Goal: Contribute content: Add original content to the website for others to see

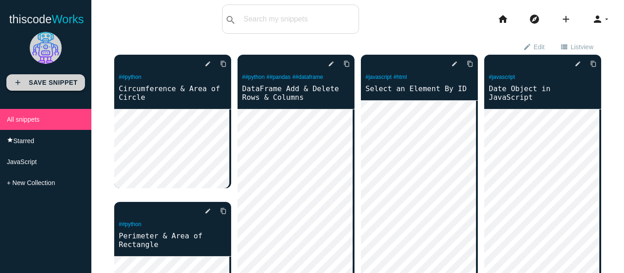
click at [42, 84] on b "Save Snippet" at bounding box center [53, 82] width 49 height 7
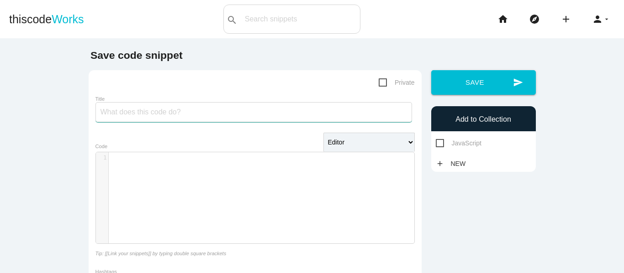
click at [171, 117] on input "Title" at bounding box center [253, 112] width 316 height 20
type input "Matplotlib"
click at [376, 141] on select "Editor HTML Editor Javascript Editor PHP Editor Python Editor" at bounding box center [368, 142] width 91 height 19
select select "python"
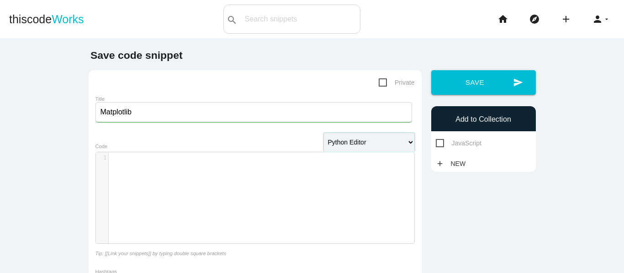
click at [323, 134] on select "Editor HTML Editor Javascript Editor PHP Editor Python Editor" at bounding box center [368, 142] width 91 height 19
click at [156, 168] on div "​ x 1 ​" at bounding box center [262, 204] width 332 height 105
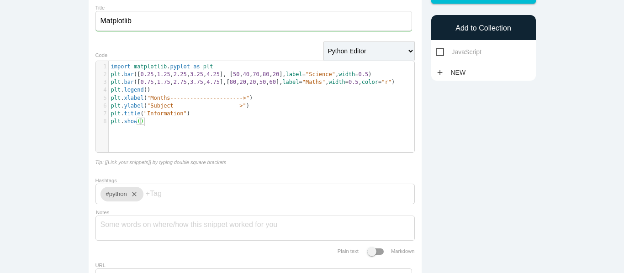
scroll to position [137, 0]
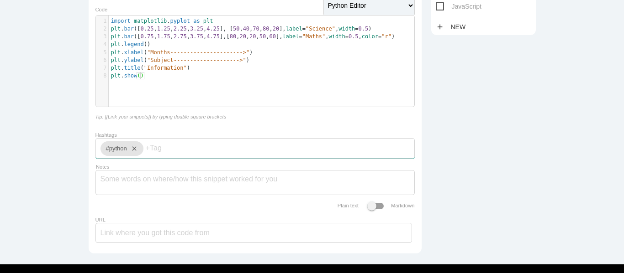
click at [174, 153] on input "Hashtags" at bounding box center [173, 148] width 55 height 19
type input "Matplotlib"
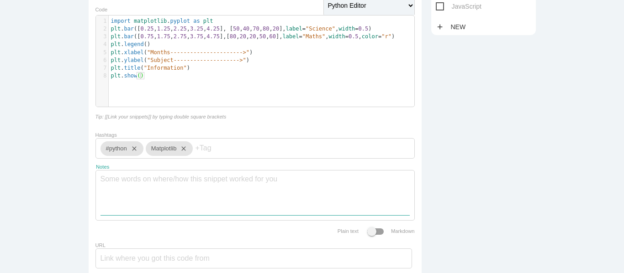
click at [180, 183] on textarea "Notes" at bounding box center [254, 193] width 309 height 45
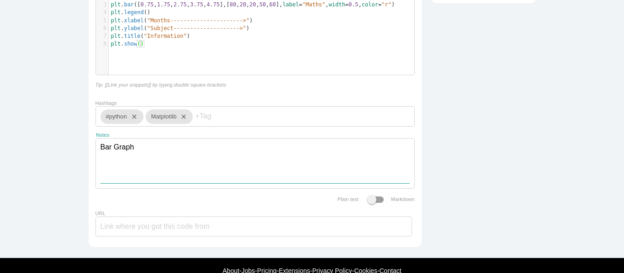
scroll to position [183, 0]
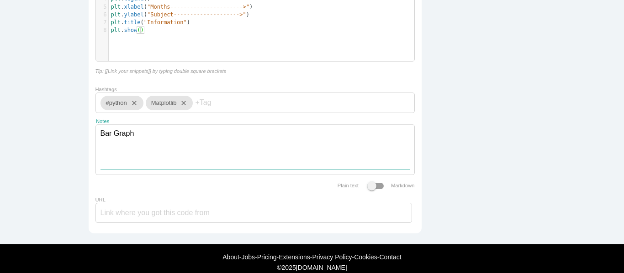
type textarea "Bar Graph"
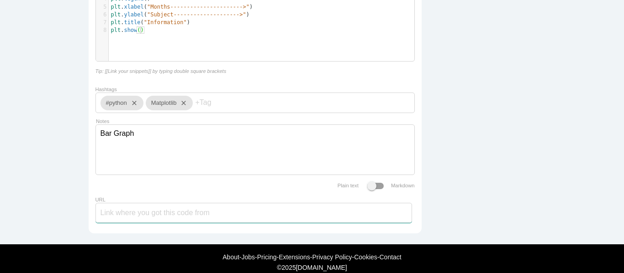
click at [158, 222] on input "URL" at bounding box center [253, 213] width 316 height 20
click at [367, 189] on span at bounding box center [375, 186] width 16 height 6
click at [368, 189] on span at bounding box center [375, 186] width 16 height 6
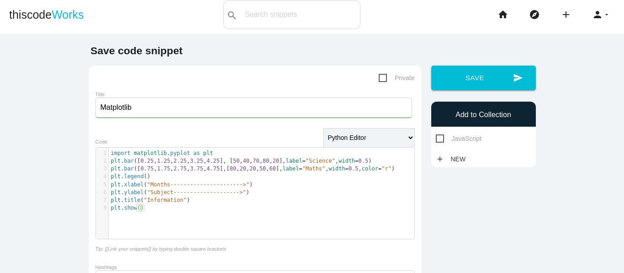
scroll to position [0, 0]
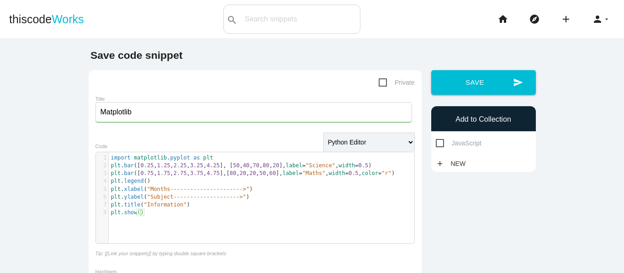
click at [172, 234] on div "​ x 10 9 1 import matplotlib . pyplot as plt 2 plt . bar ([ 0.25 , 1.25 , 2.25 …" at bounding box center [262, 204] width 332 height 105
type textarea "()"
click at [173, 226] on div "​ x 10 9 1 import matplotlib . pyplot as plt 2 plt . bar ([ 0.25 , 1.25 , 2.25 …" at bounding box center [262, 204] width 332 height 105
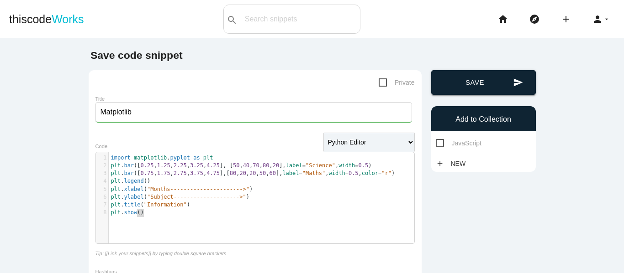
click at [479, 81] on button "send Save" at bounding box center [483, 82] width 105 height 25
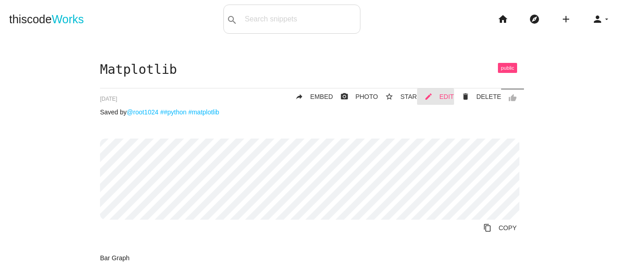
click at [439, 96] on span "EDIT" at bounding box center [446, 96] width 15 height 7
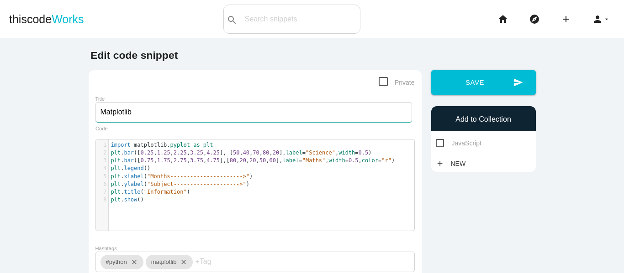
click at [166, 117] on input "Matplotlib" at bounding box center [253, 112] width 316 height 20
type input "Matplotlib Bar Graph"
click at [181, 210] on div "1 import matplotlib . pyplot as plt 2 plt . bar ([ 0.25 , 1.25 , 2.25 , 3.25 , …" at bounding box center [262, 192] width 332 height 105
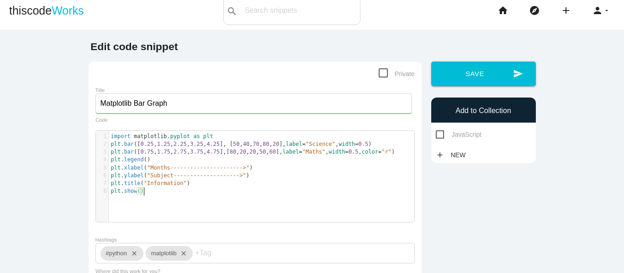
scroll to position [0, 0]
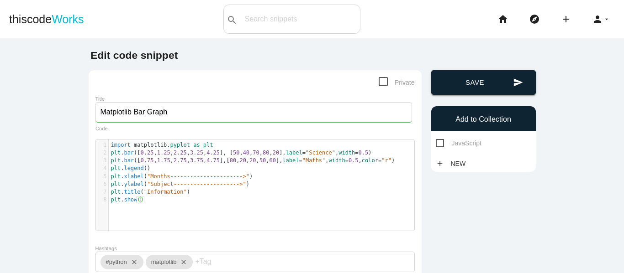
click at [475, 86] on button "send Save" at bounding box center [483, 82] width 105 height 25
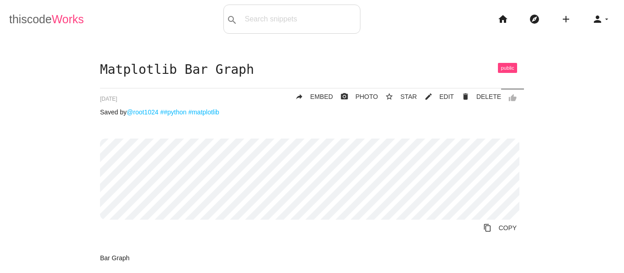
click at [57, 20] on span "Works" at bounding box center [68, 19] width 32 height 13
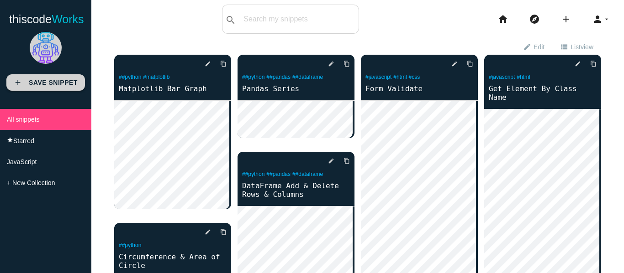
click at [45, 75] on link "add Save Snippet" at bounding box center [45, 82] width 79 height 16
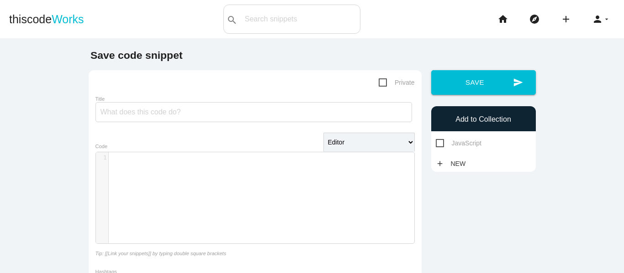
scroll to position [3, 0]
click at [153, 171] on div "​ x 1 ​" at bounding box center [262, 204] width 332 height 105
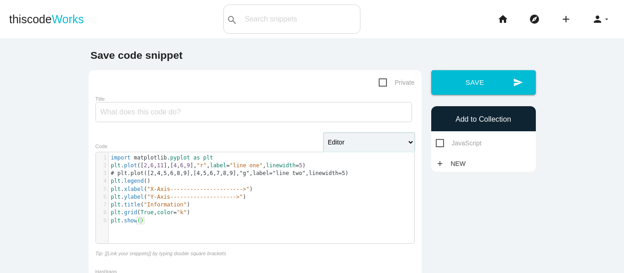
click at [350, 145] on select "Editor HTML Editor Javascript Editor PHP Editor Python Editor" at bounding box center [368, 142] width 91 height 19
click at [323, 134] on select "Editor HTML Editor Javascript Editor PHP Editor Python Editor" at bounding box center [368, 142] width 91 height 19
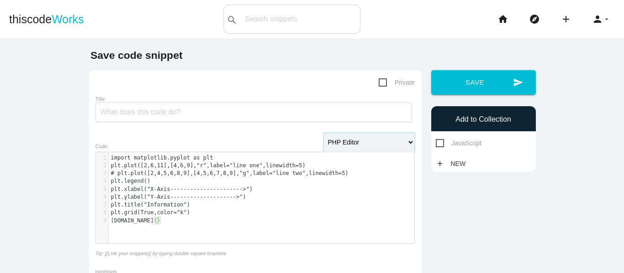
click at [364, 142] on select "Editor HTML Editor Javascript Editor PHP Editor Python Editor" at bounding box center [368, 142] width 91 height 19
select select "python"
click at [323, 134] on select "Editor HTML Editor Javascript Editor PHP Editor Python Editor" at bounding box center [368, 142] width 91 height 19
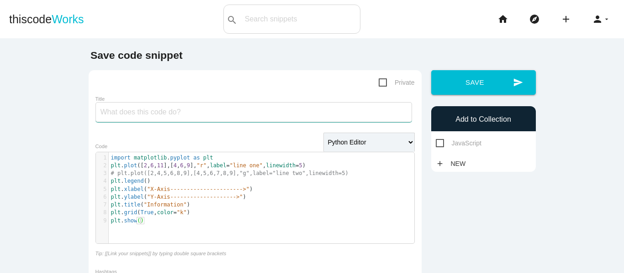
click at [110, 117] on input "Title" at bounding box center [253, 112] width 316 height 20
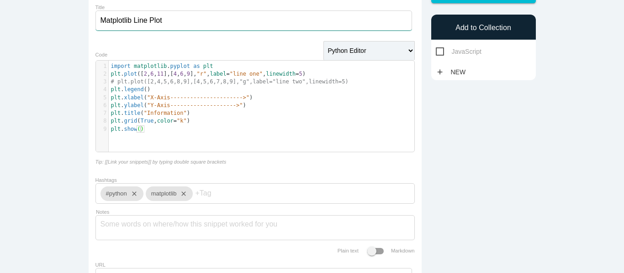
scroll to position [0, 0]
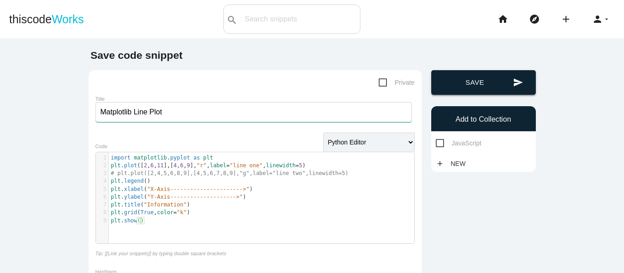
type input "Matplotlib Line Plot"
click at [471, 84] on button "send Save" at bounding box center [483, 82] width 105 height 25
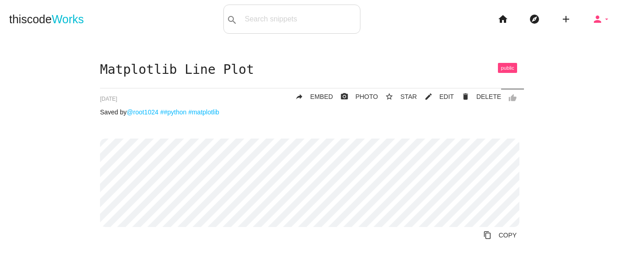
click at [603, 17] on icon "arrow_drop_down" at bounding box center [606, 19] width 7 height 29
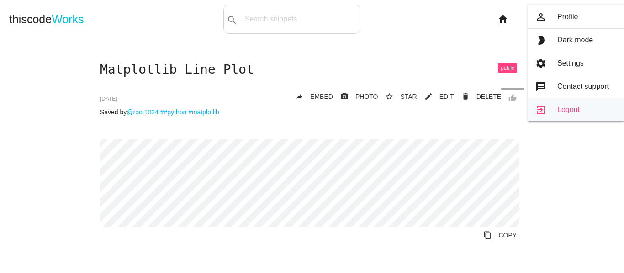
click at [565, 111] on link "exit_to_app Logout" at bounding box center [576, 110] width 96 height 23
